Goal: Task Accomplishment & Management: Manage account settings

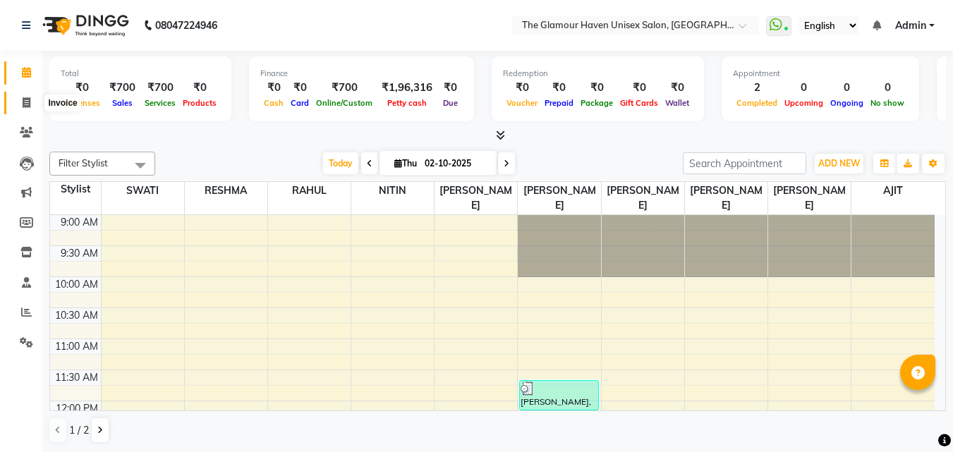
click at [23, 105] on icon at bounding box center [27, 102] width 8 height 11
select select "7124"
select select "service"
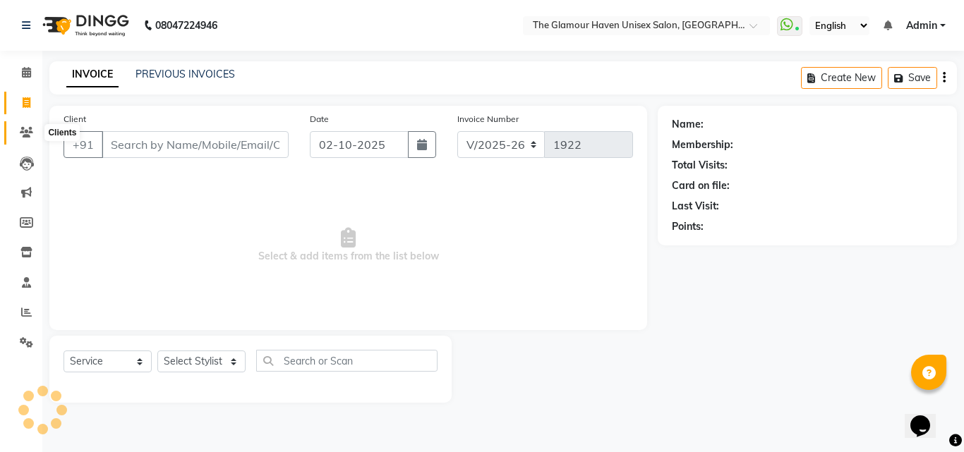
click at [29, 138] on span at bounding box center [26, 133] width 25 height 16
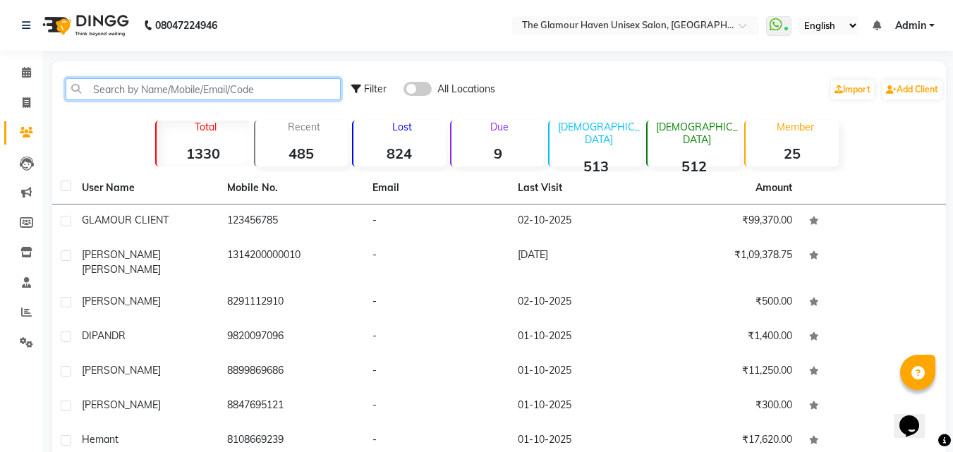
click at [150, 94] on input "text" at bounding box center [203, 89] width 275 height 22
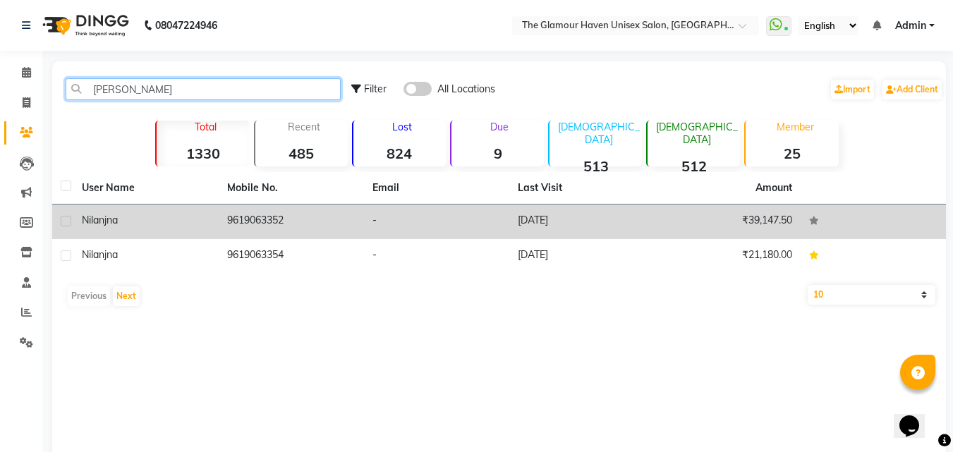
type input "[PERSON_NAME]"
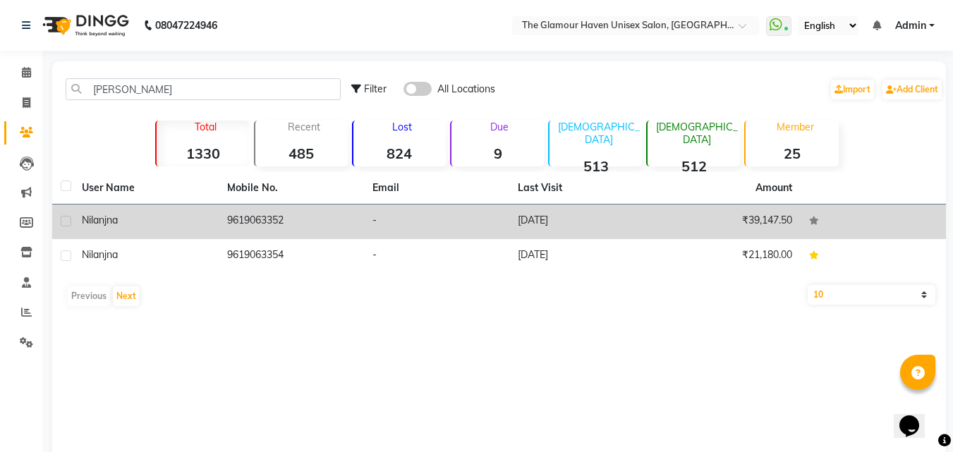
click at [308, 219] on td "9619063352" at bounding box center [291, 222] width 145 height 35
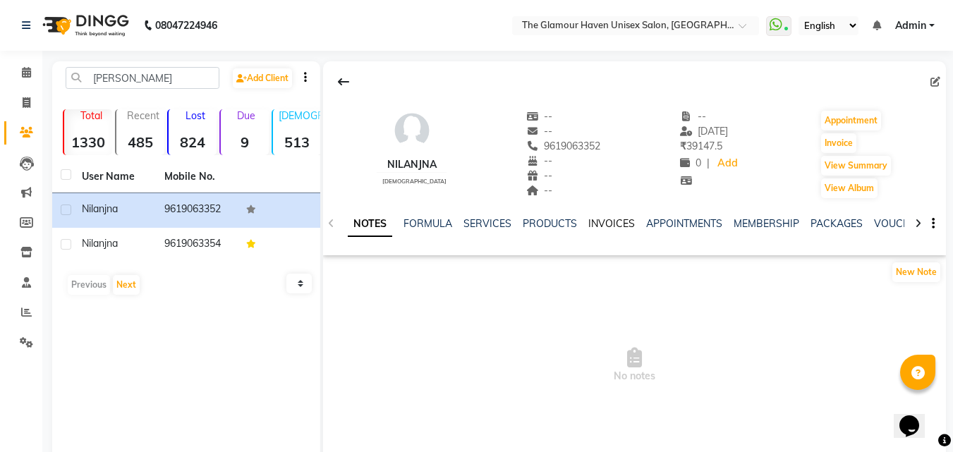
click at [588, 226] on link "INVOICES" at bounding box center [611, 223] width 47 height 13
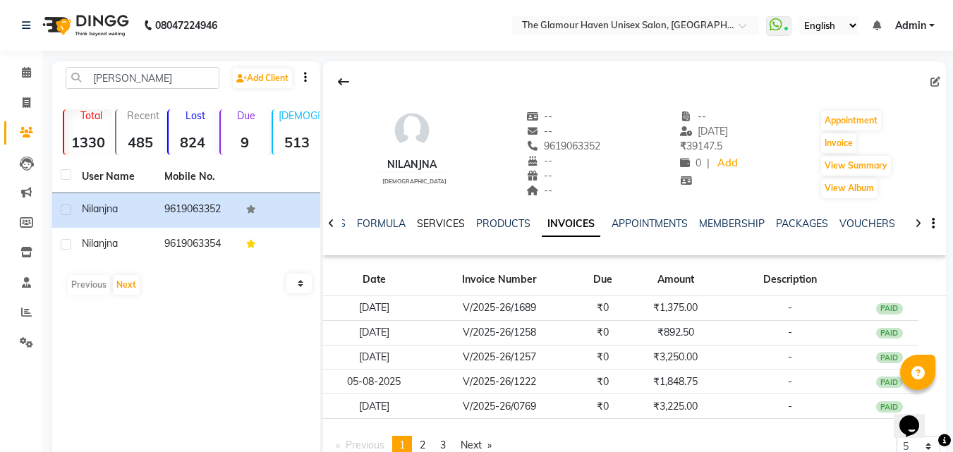
click at [455, 226] on link "SERVICES" at bounding box center [441, 223] width 48 height 13
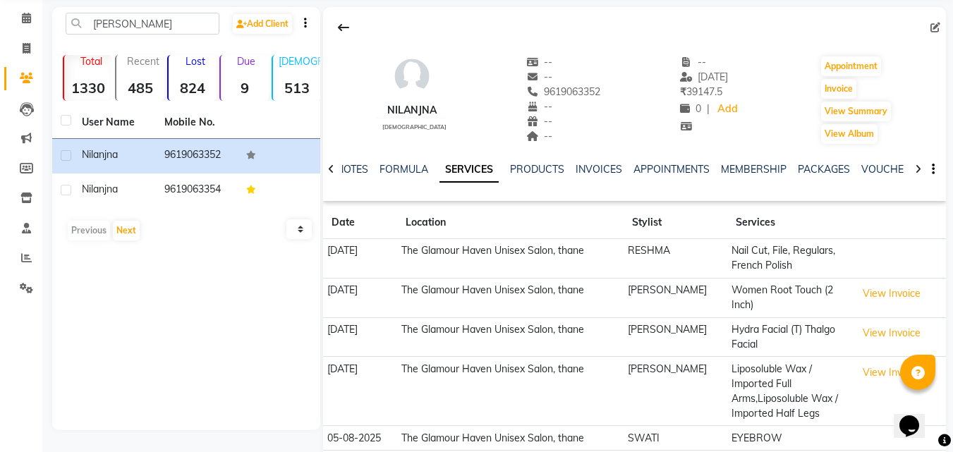
scroll to position [114, 0]
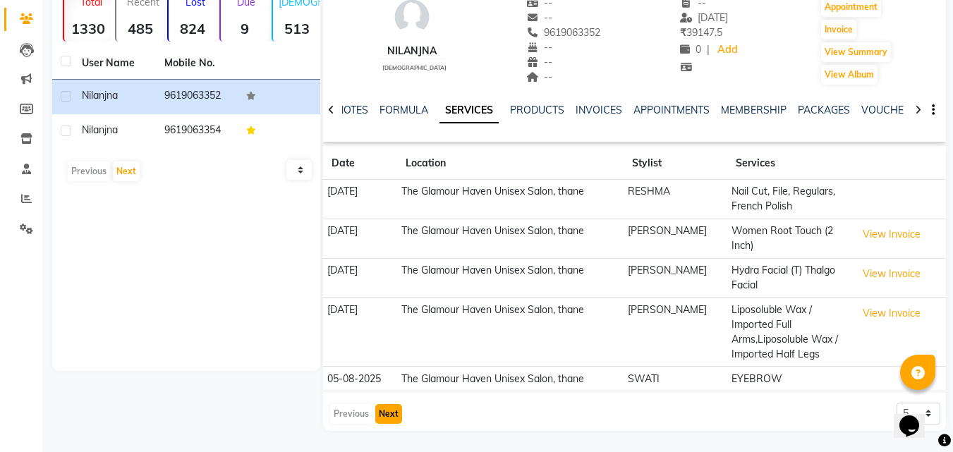
click at [391, 414] on button "Next" at bounding box center [388, 414] width 27 height 20
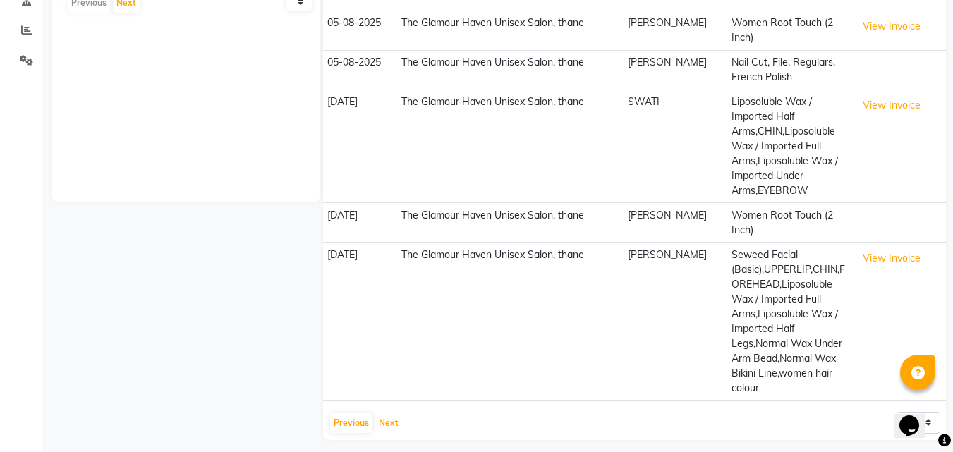
scroll to position [291, 0]
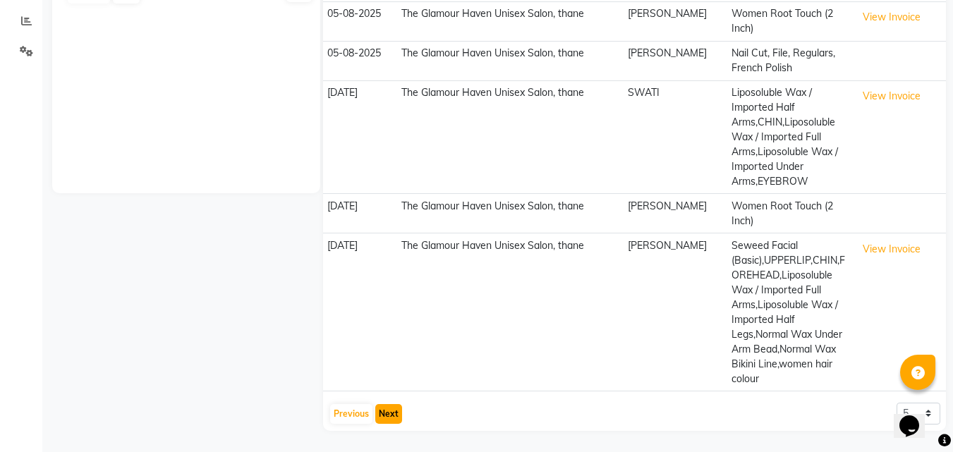
click at [388, 409] on button "Next" at bounding box center [388, 414] width 27 height 20
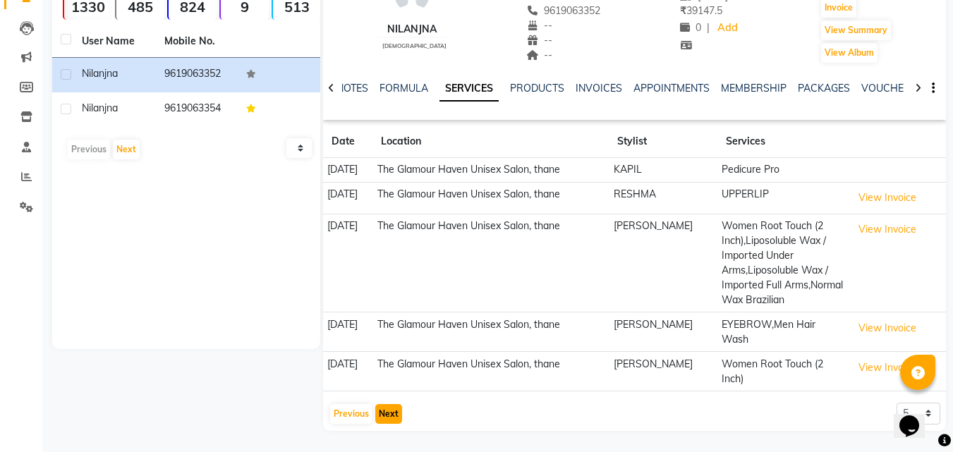
click at [385, 412] on button "Next" at bounding box center [388, 414] width 27 height 20
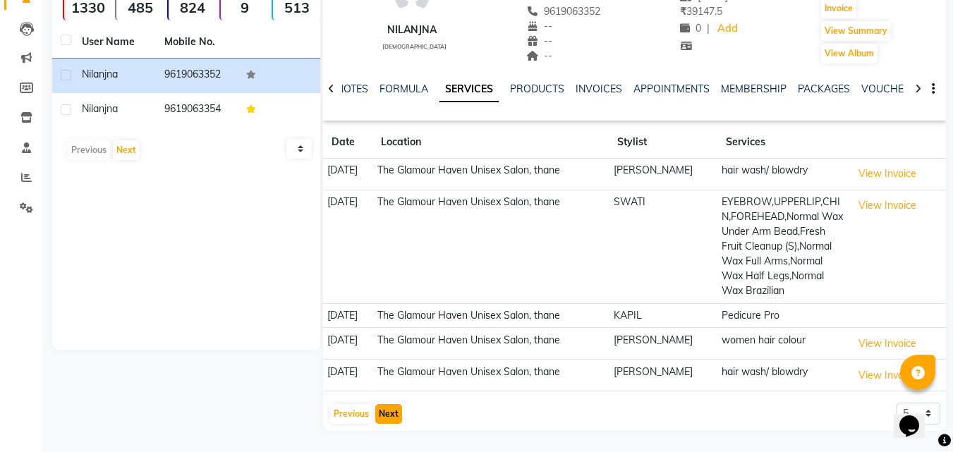
click at [392, 420] on button "Next" at bounding box center [388, 414] width 27 height 20
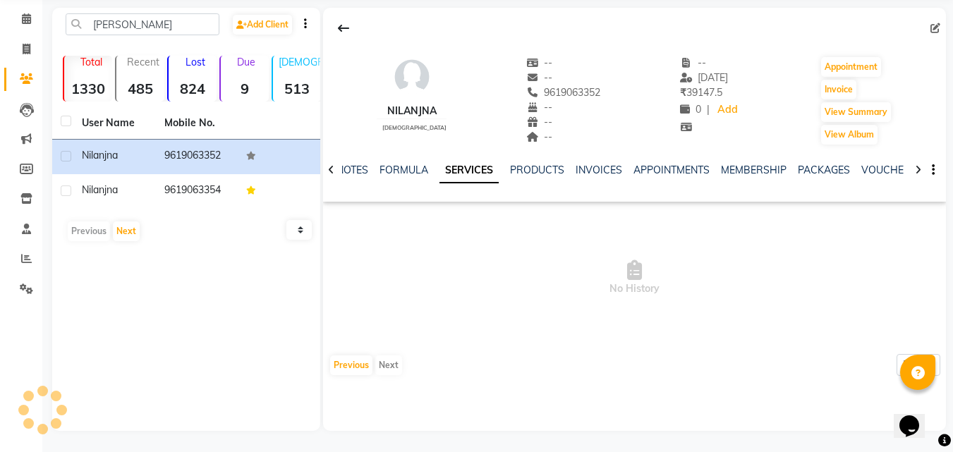
scroll to position [54, 0]
click at [351, 377] on div "nilanjna [DEMOGRAPHIC_DATA] -- -- 9619063352 -- -- -- -- [DATE] ₹ 39147.5 0 | A…" at bounding box center [634, 195] width 623 height 375
click at [351, 375] on div "Previous Next" at bounding box center [366, 365] width 75 height 23
click at [356, 365] on button "Previous" at bounding box center [351, 366] width 42 height 20
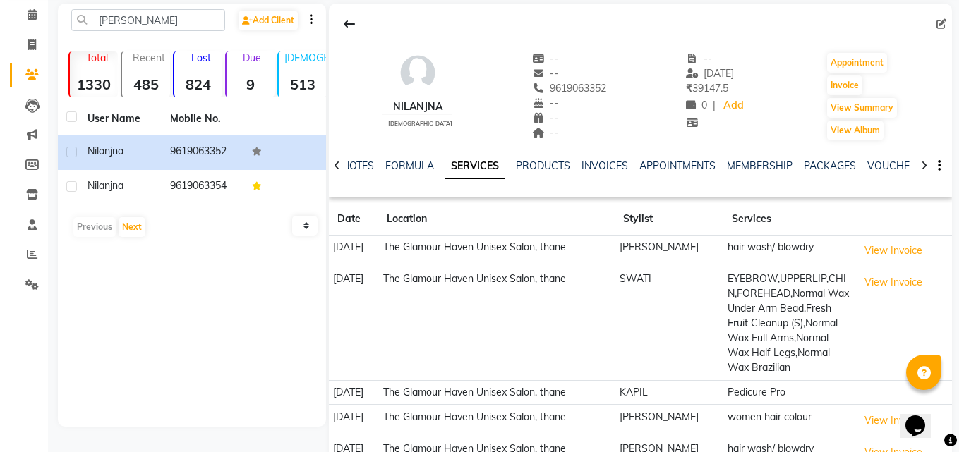
scroll to position [150, 0]
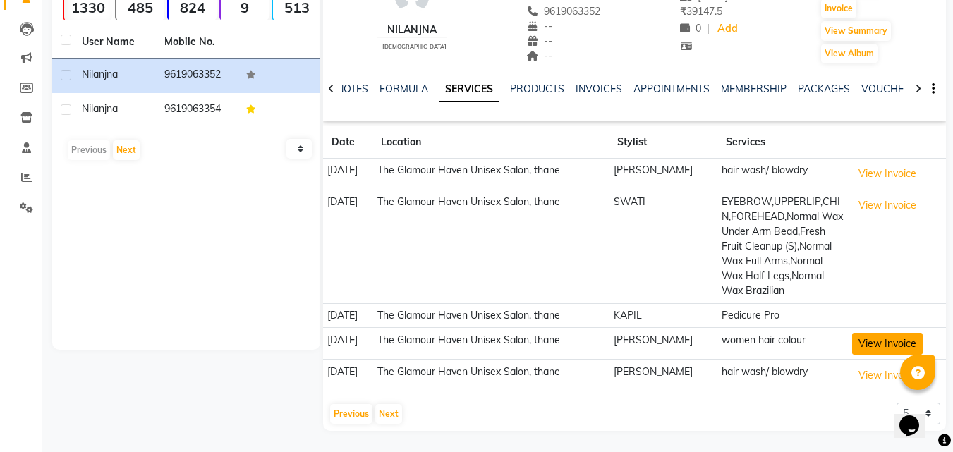
click at [888, 351] on button "View Invoice" at bounding box center [887, 344] width 71 height 22
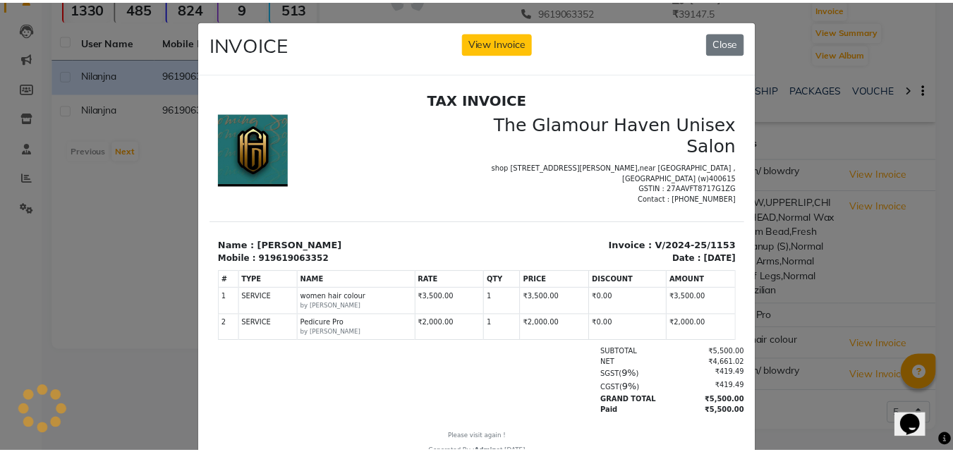
scroll to position [0, 0]
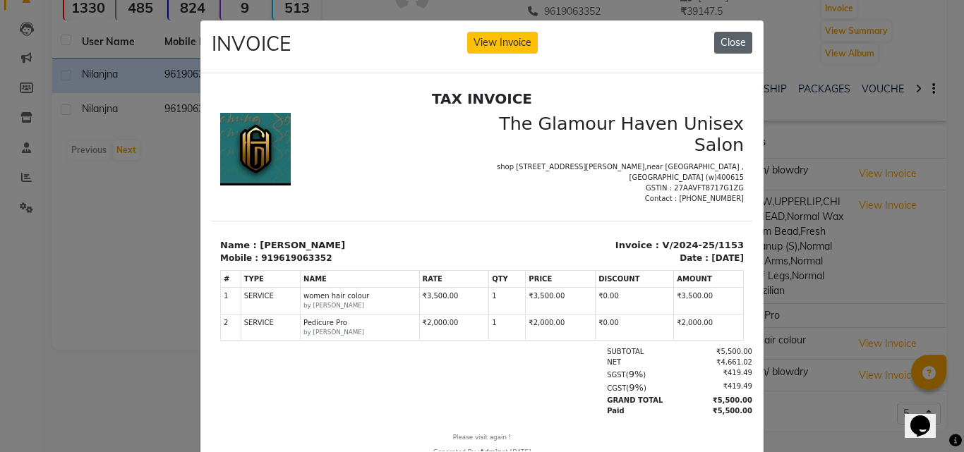
click at [741, 47] on button "Close" at bounding box center [733, 43] width 38 height 22
